Goal: Find specific page/section: Find specific page/section

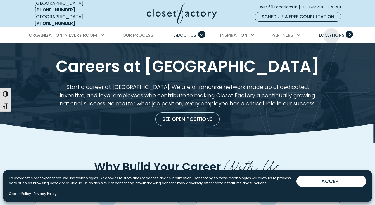
click at [333, 32] on span "Locations" at bounding box center [332, 35] width 26 height 6
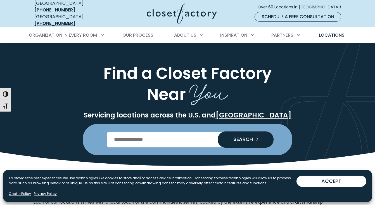
click at [177, 137] on input "Enter Postal Code" at bounding box center [187, 140] width 161 height 16
type input "*****"
click at [245, 135] on button "SEARCH" at bounding box center [245, 139] width 56 height 16
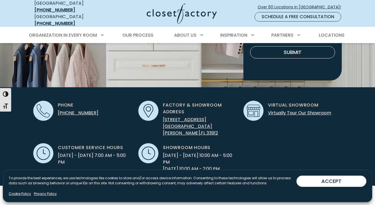
scroll to position [133, 0]
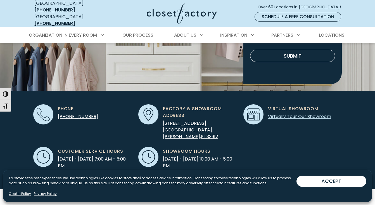
click at [295, 113] on link "Virtually Tour Our Showroom" at bounding box center [299, 116] width 63 height 6
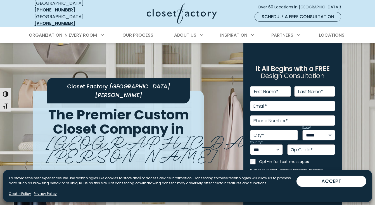
scroll to position [0, 0]
